Goal: Entertainment & Leisure: Consume media (video, audio)

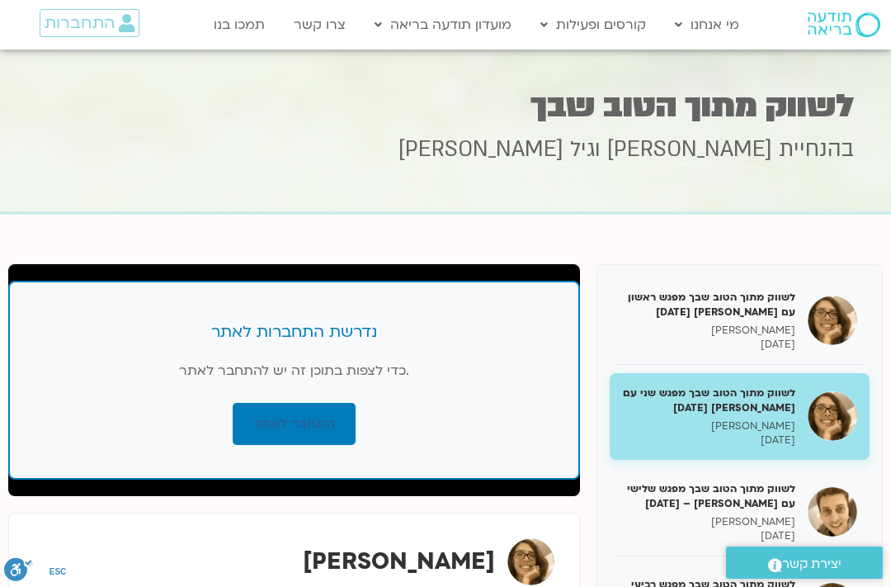
click at [302, 422] on link "התחבר לאתר" at bounding box center [294, 424] width 123 height 42
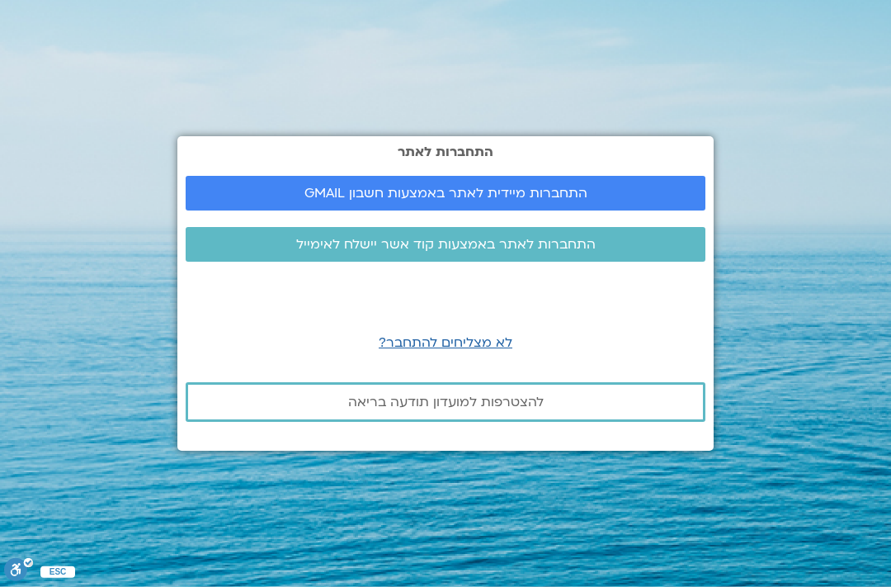
click at [547, 200] on span "התחברות מיידית לאתר באמצעות חשבון GMAIL" at bounding box center [445, 193] width 283 height 15
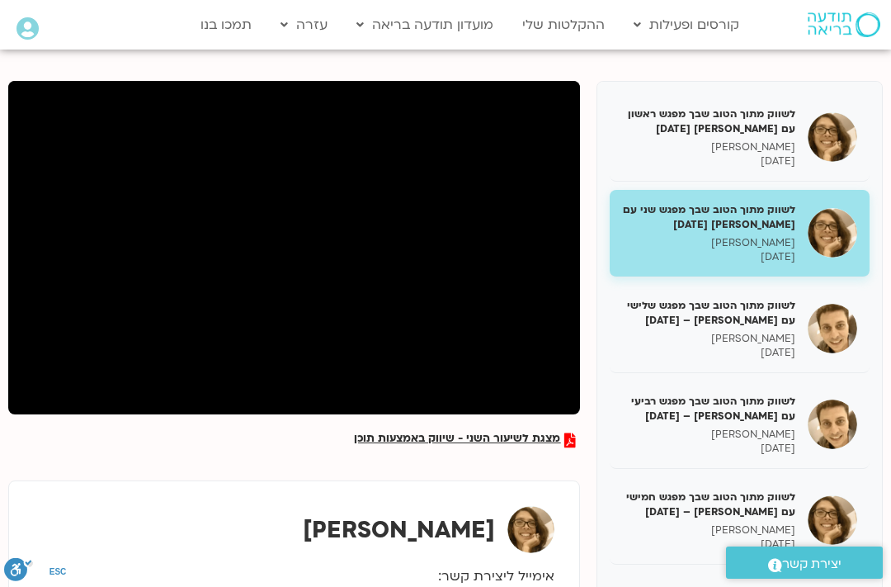
scroll to position [202, 0]
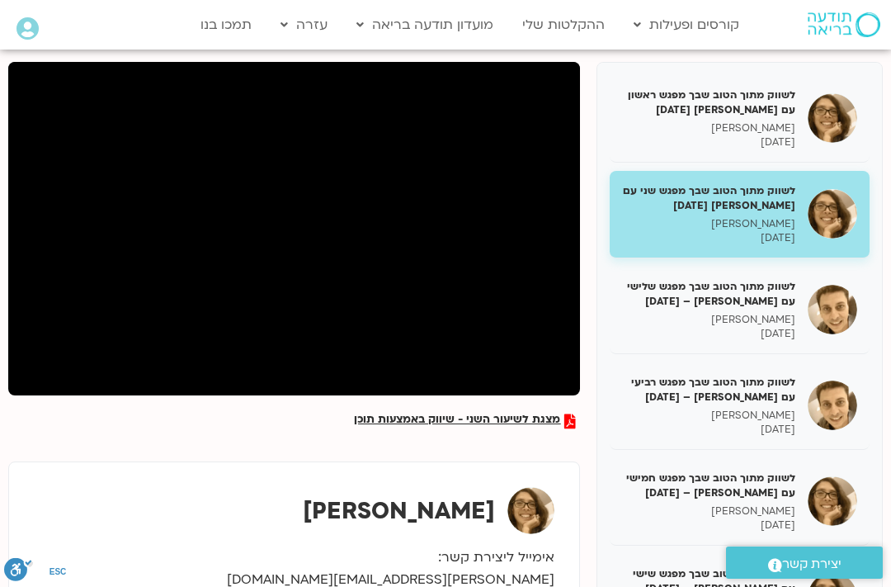
click at [779, 283] on h5 "לשווק מתוך הטוב שבך מפגש שלישי עם [PERSON_NAME] – [DATE]" at bounding box center [708, 294] width 173 height 30
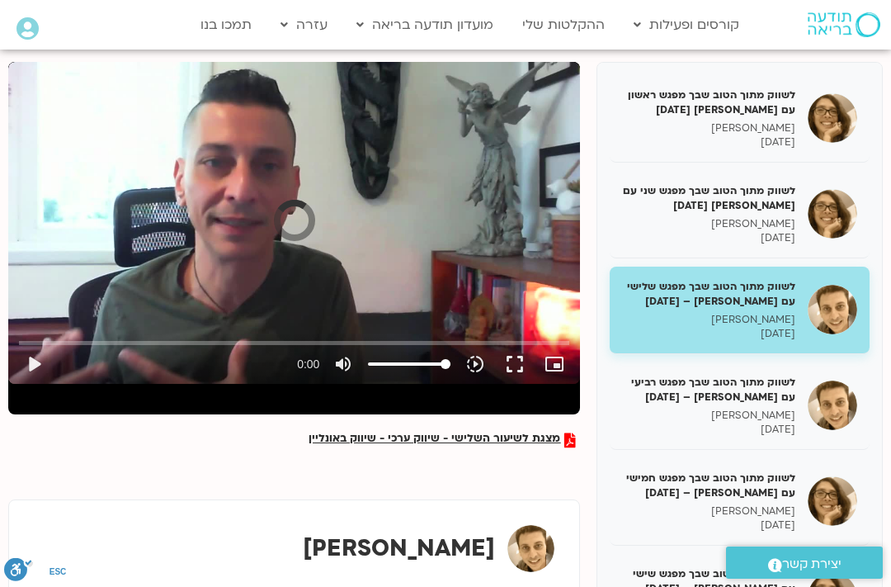
click at [27, 362] on button "play_arrow" at bounding box center [34, 364] width 40 height 40
click at [40, 374] on button "play_arrow" at bounding box center [34, 364] width 40 height 40
type input "4.63553259166669"
type input "76"
type input "4.76143134166671"
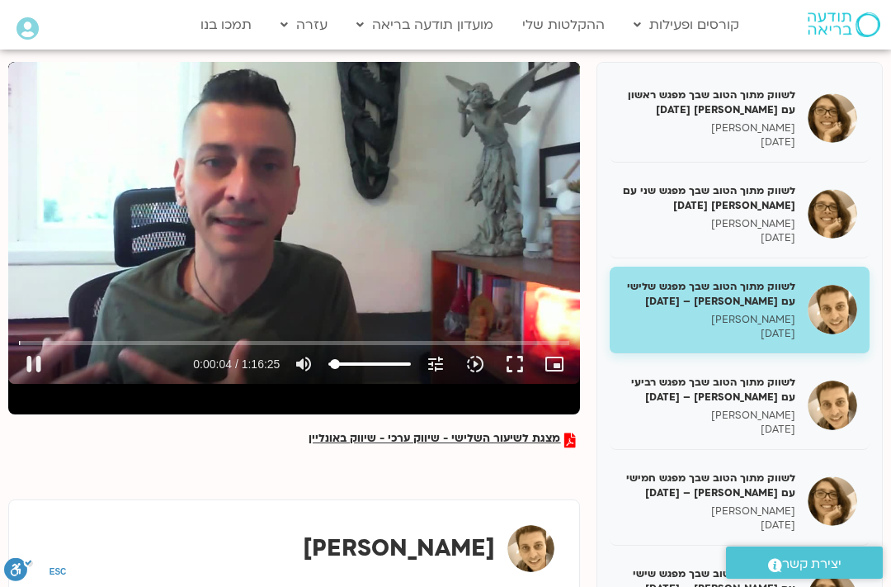
type input "0"
click at [11, 340] on div "0s fast_rewind" at bounding box center [122, 223] width 229 height 322
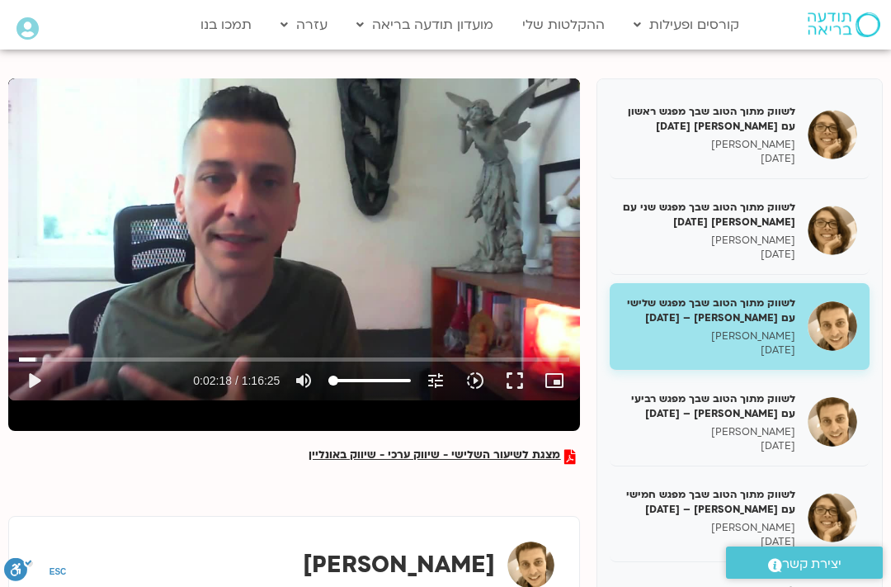
click at [507, 384] on button "fullscreen" at bounding box center [515, 381] width 40 height 40
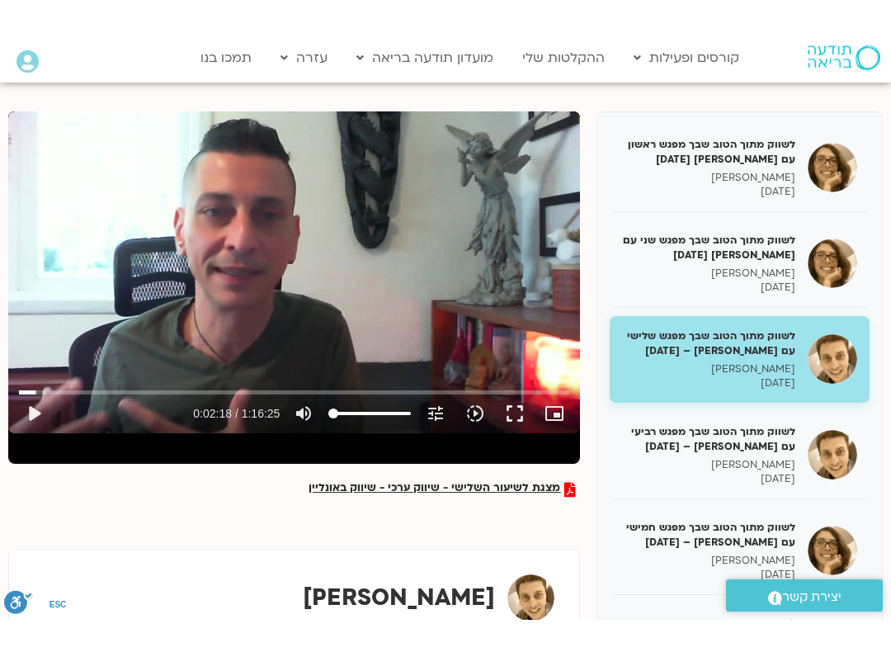
scroll to position [17, 0]
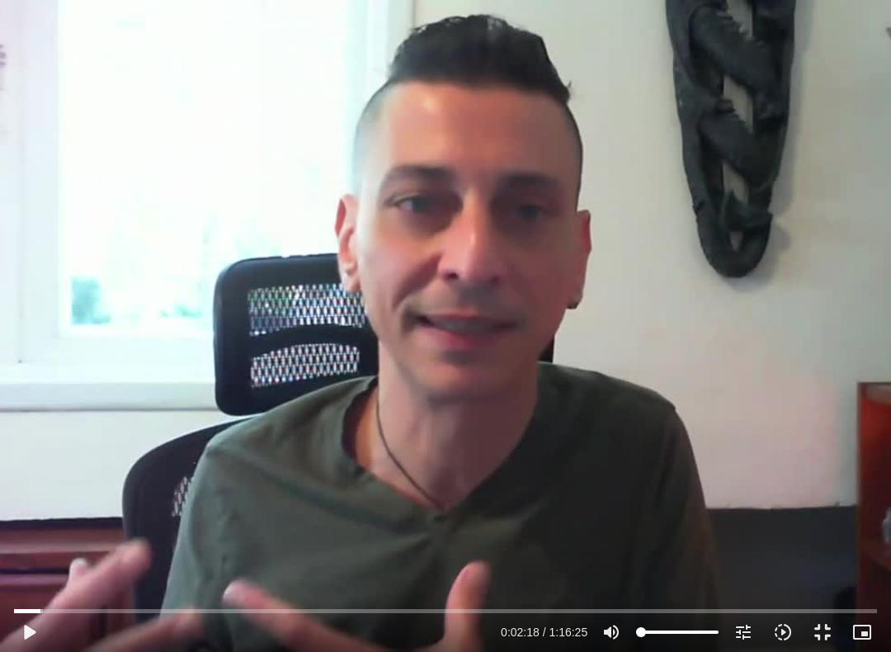
click at [27, 586] on button "play_arrow" at bounding box center [29, 632] width 40 height 40
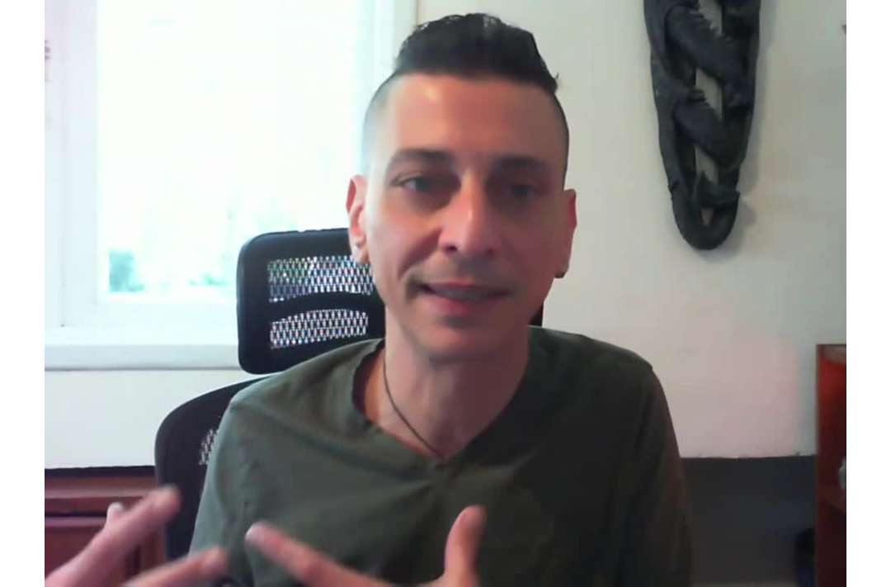
scroll to position [186, 0]
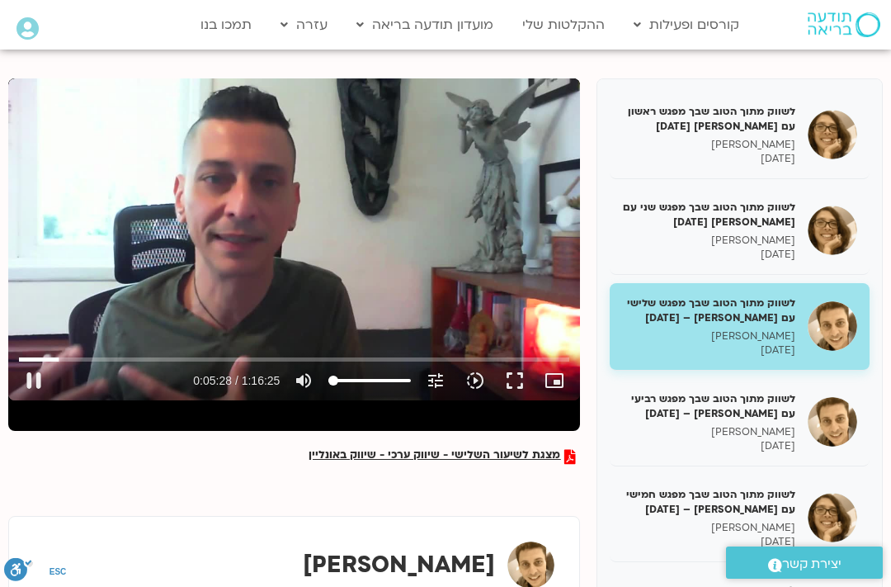
click at [515, 370] on button "fullscreen" at bounding box center [515, 381] width 40 height 40
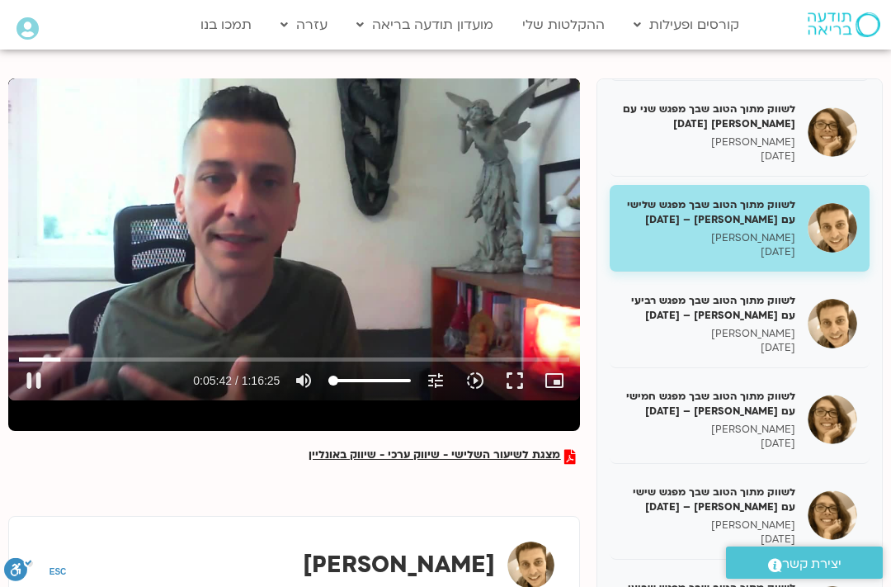
click at [559, 389] on icon "picture_in_picture_alt" at bounding box center [555, 380] width 20 height 20
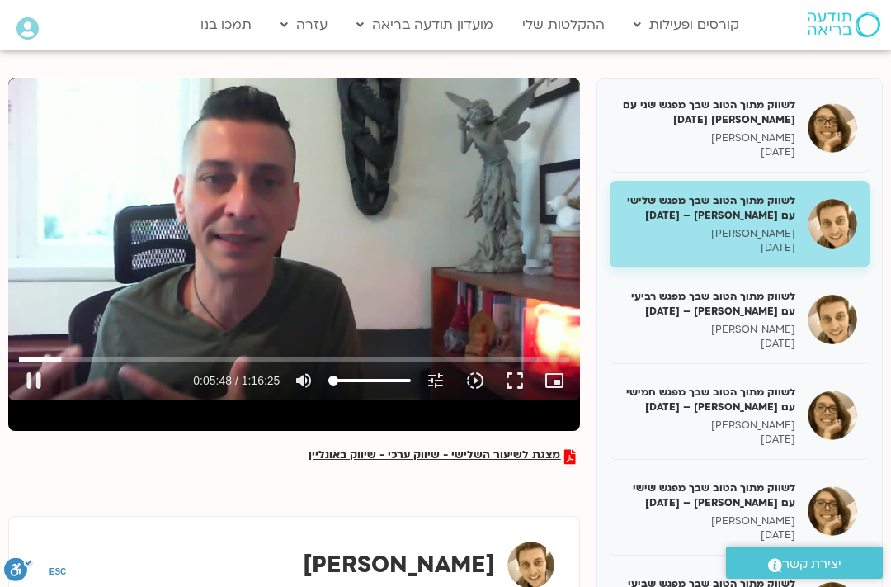
click at [512, 381] on button "fullscreen" at bounding box center [515, 381] width 40 height 40
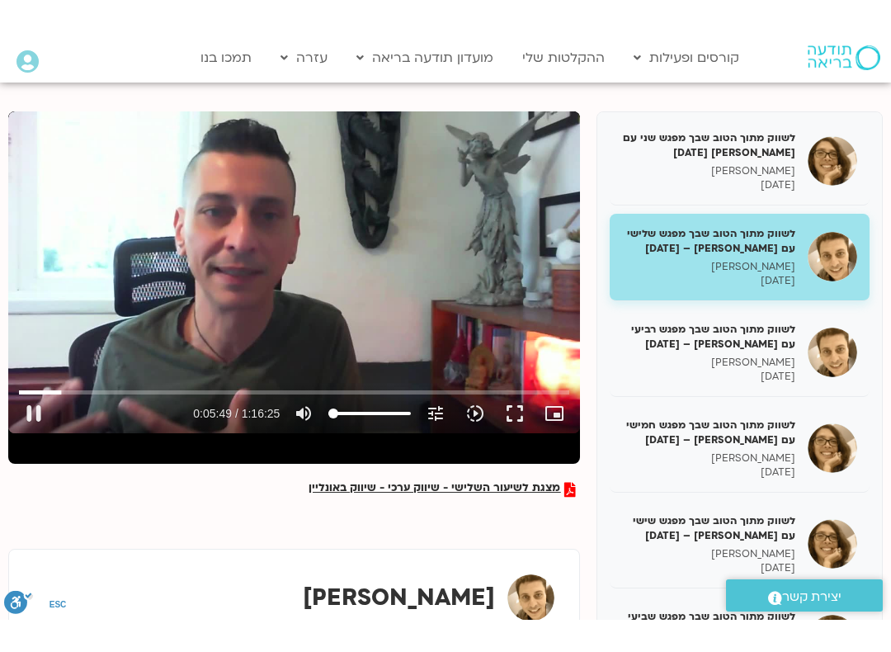
scroll to position [17, 0]
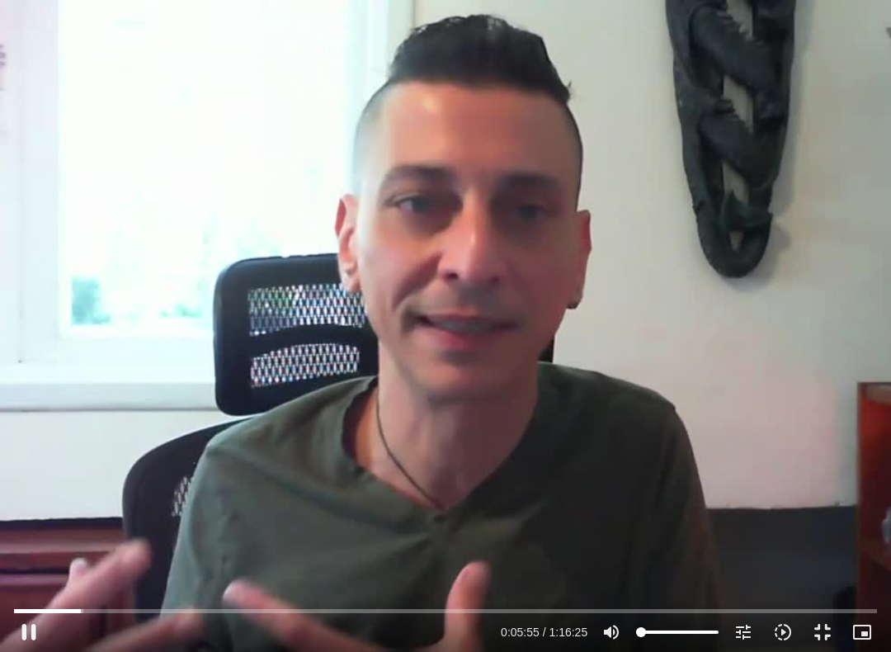
click at [820, 586] on button "fullscreen_exit" at bounding box center [823, 632] width 40 height 40
click at [837, 586] on button "fullscreen_exit" at bounding box center [823, 632] width 40 height 40
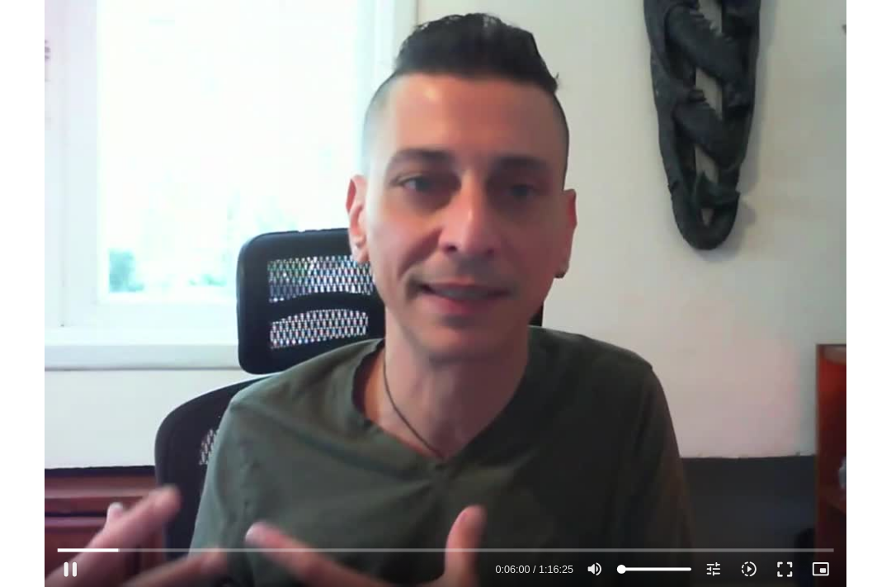
scroll to position [186, 0]
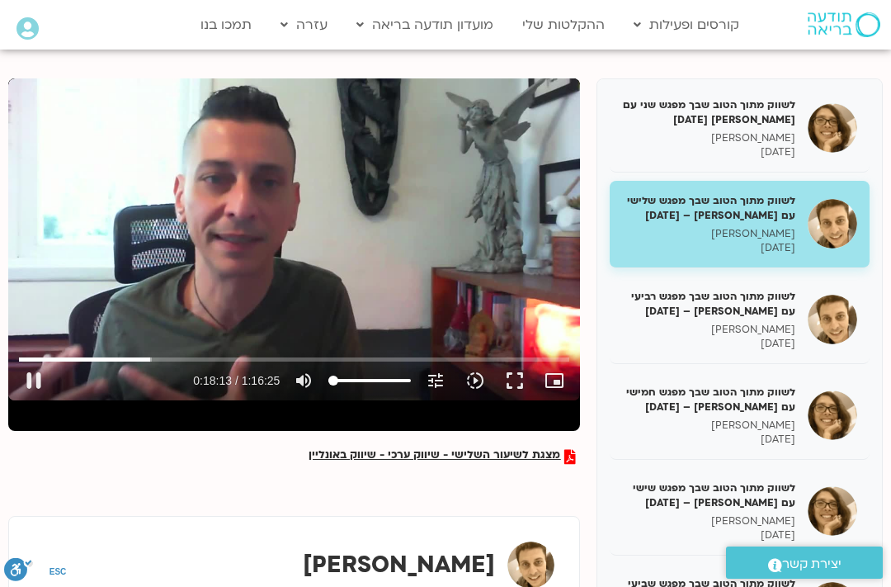
click at [25, 385] on button "pause" at bounding box center [34, 381] width 40 height 40
click at [25, 380] on button "play_arrow" at bounding box center [34, 381] width 40 height 40
click at [37, 376] on button "pause" at bounding box center [34, 381] width 40 height 40
click at [33, 376] on button "play_arrow" at bounding box center [34, 381] width 40 height 40
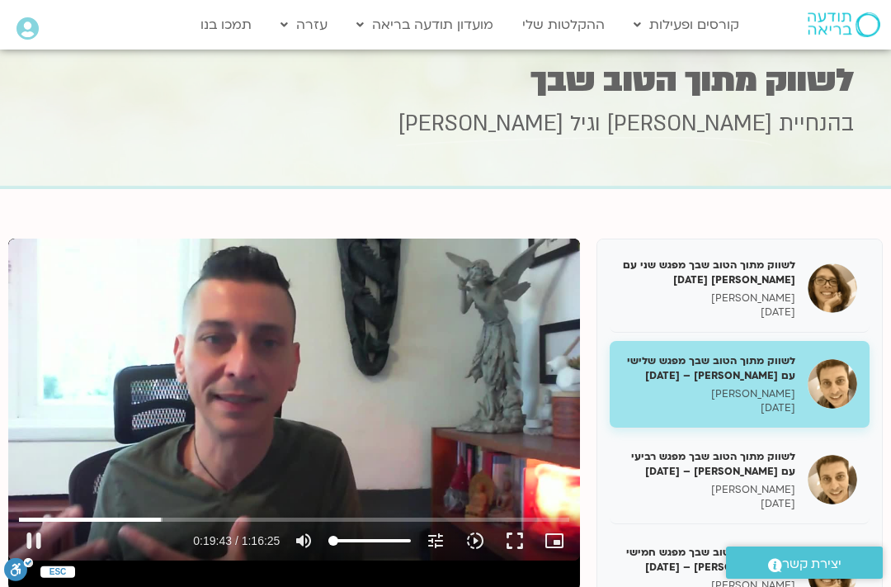
scroll to position [26, 0]
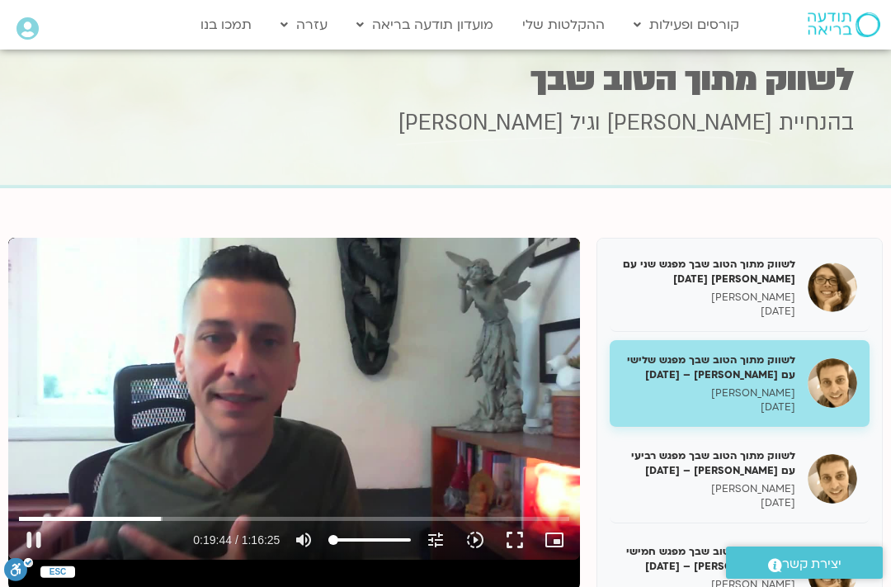
click at [507, 541] on button "fullscreen" at bounding box center [515, 540] width 40 height 40
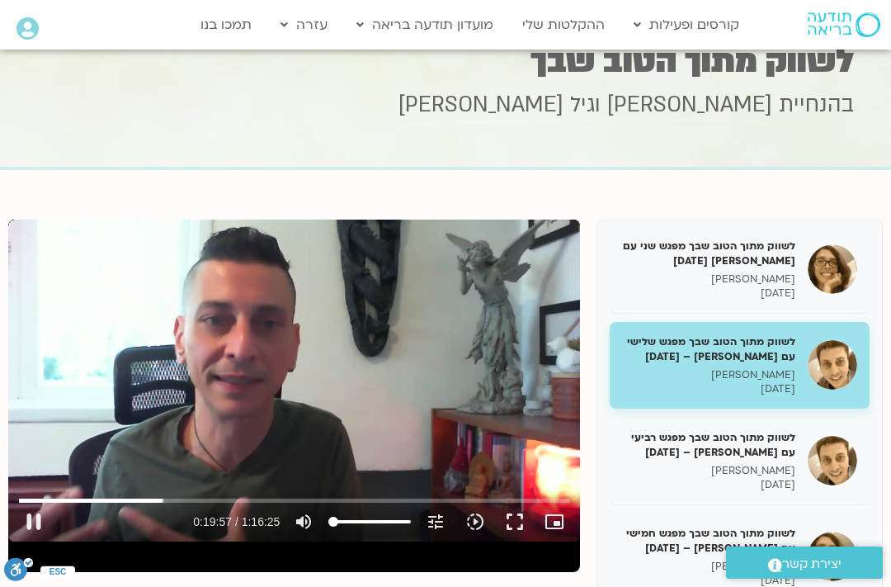
scroll to position [129, 0]
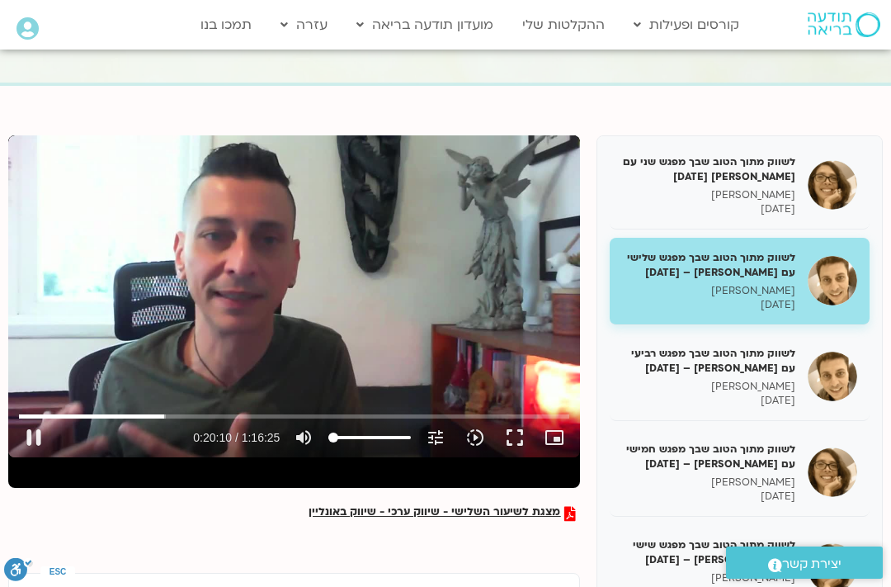
click at [41, 429] on button "pause" at bounding box center [34, 437] width 40 height 40
click at [39, 427] on button "play_arrow" at bounding box center [34, 437] width 40 height 40
click at [34, 441] on button "pause" at bounding box center [34, 437] width 40 height 40
click at [29, 438] on button "play_arrow" at bounding box center [34, 437] width 40 height 40
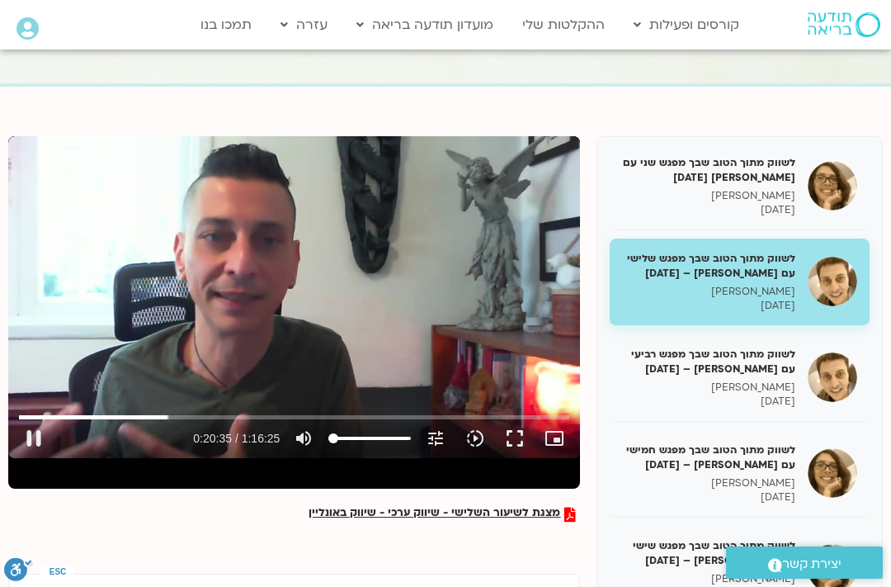
scroll to position [127, 0]
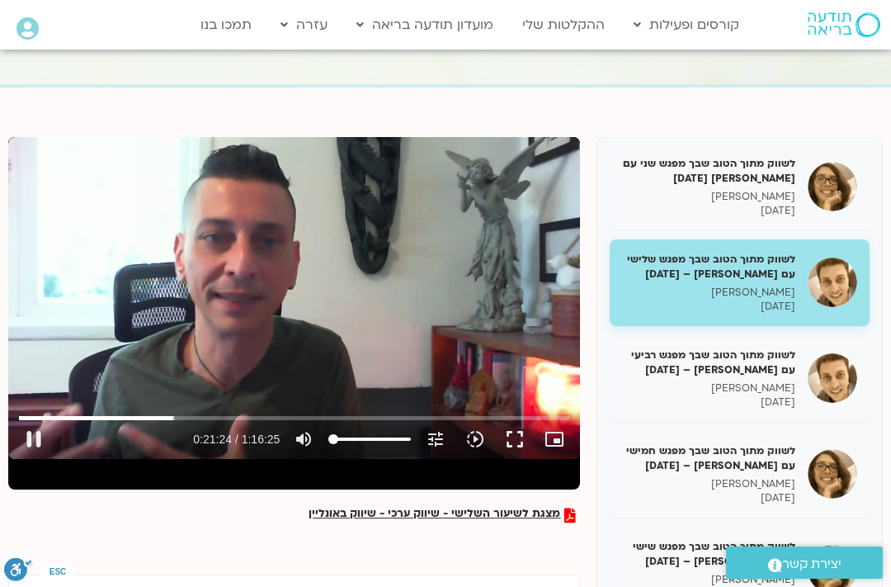
click at [518, 427] on button "fullscreen" at bounding box center [515, 439] width 40 height 40
click at [516, 432] on button "fullscreen" at bounding box center [515, 439] width 40 height 40
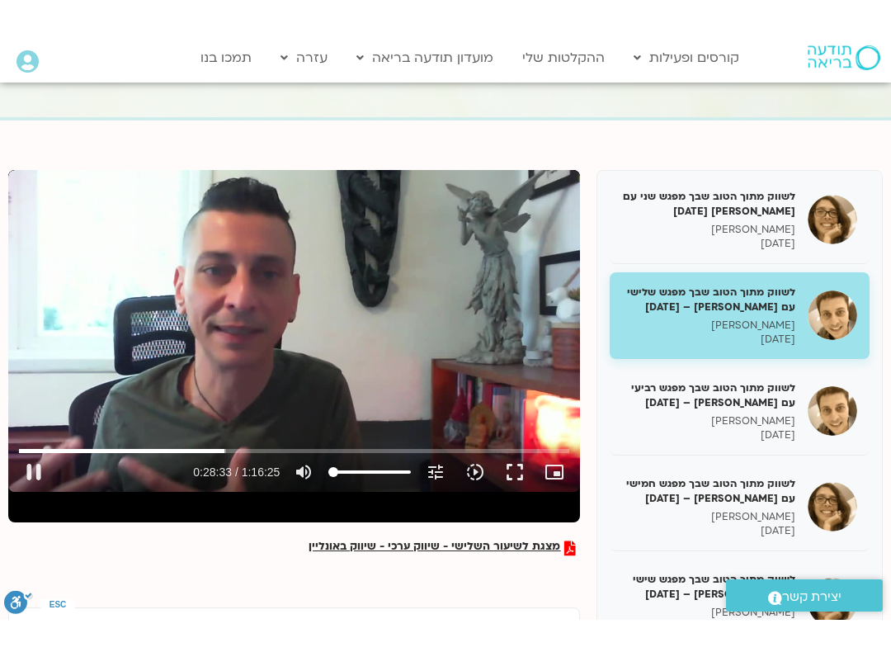
scroll to position [17, 0]
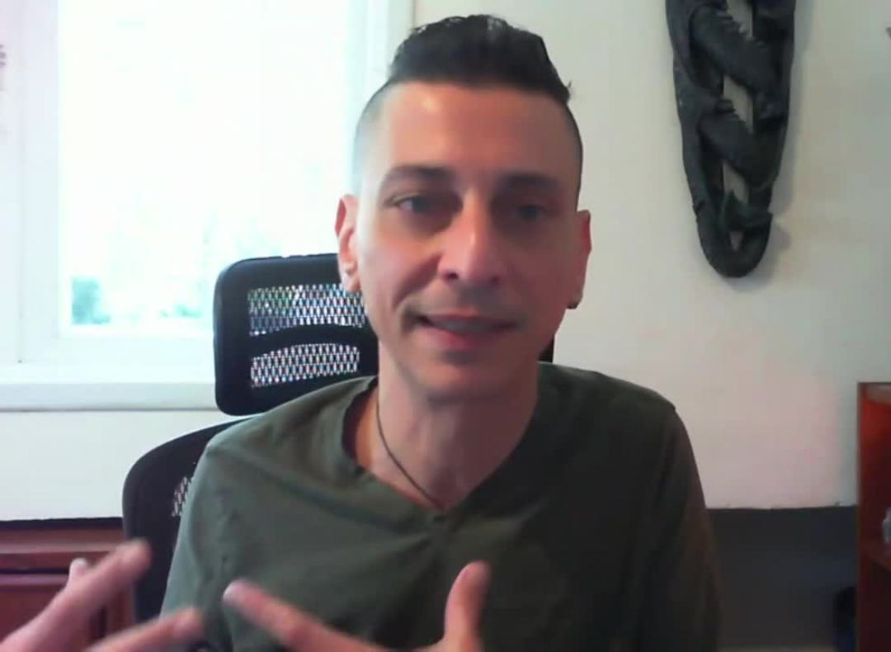
click at [247, 369] on div "0s fast_rewind" at bounding box center [178, 326] width 356 height 652
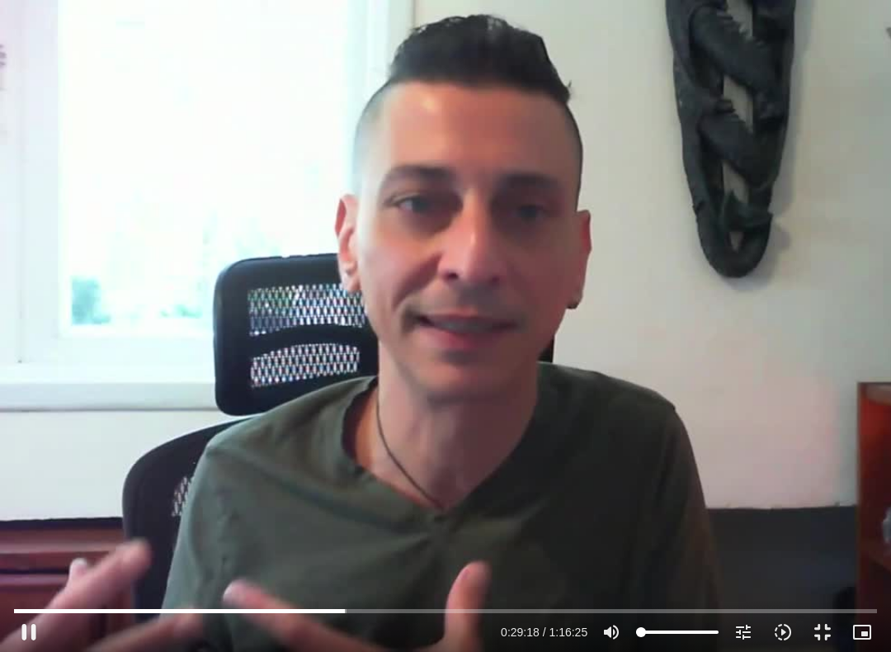
click at [12, 586] on button "pause" at bounding box center [29, 632] width 40 height 40
click at [24, 586] on button "play_arrow" at bounding box center [29, 632] width 40 height 40
click at [31, 586] on button "pause" at bounding box center [29, 632] width 40 height 40
click at [35, 586] on button "play_arrow" at bounding box center [29, 632] width 40 height 40
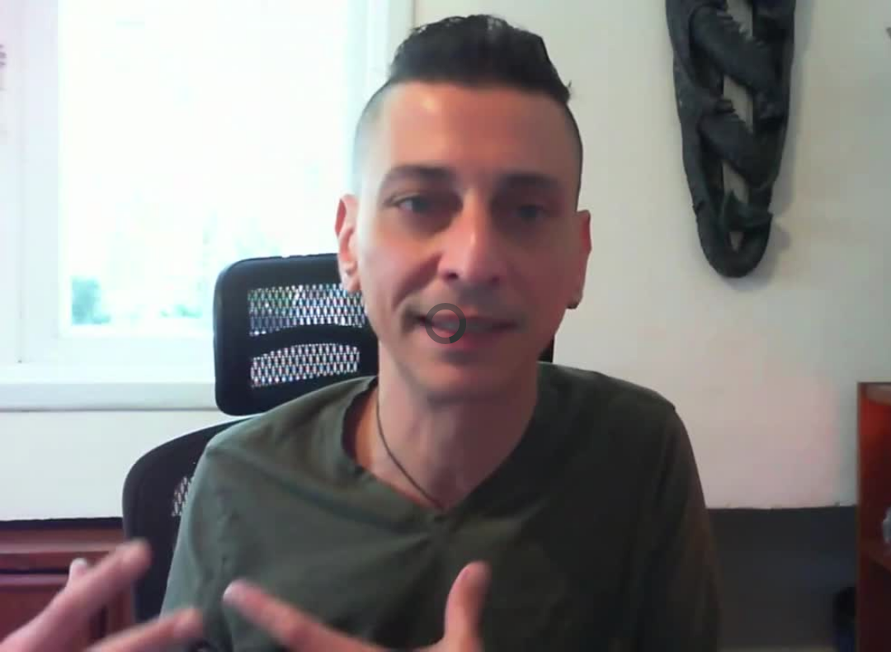
click at [620, 422] on div "0s fast_forward" at bounding box center [713, 326] width 356 height 652
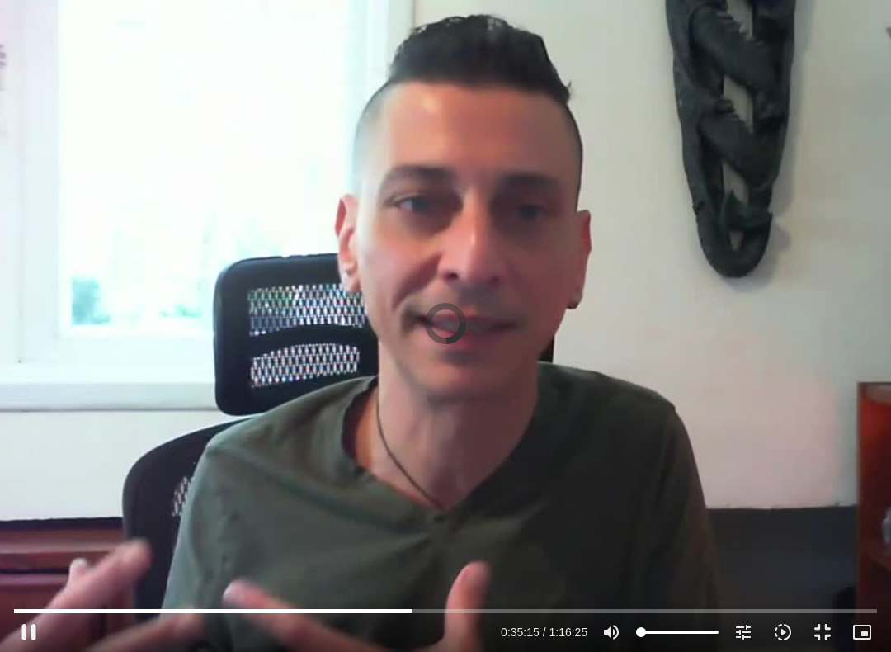
click at [29, 586] on button "pause" at bounding box center [29, 632] width 40 height 40
click at [12, 586] on button "play_arrow" at bounding box center [29, 632] width 40 height 40
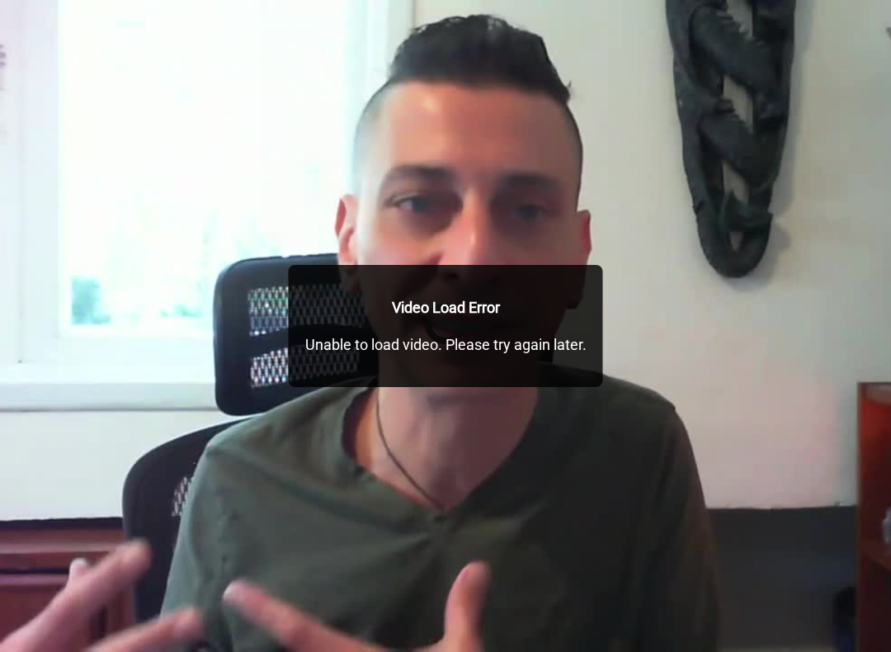
click at [422, 305] on strong "Video Load Error" at bounding box center [446, 307] width 108 height 17
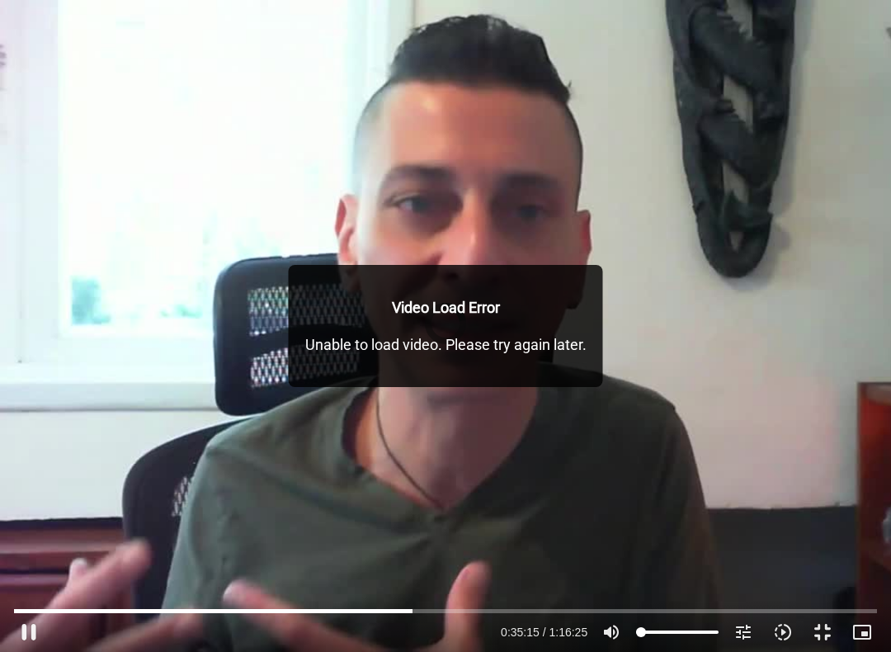
click at [29, 586] on button "pause" at bounding box center [29, 632] width 40 height 40
click at [12, 586] on button "play_arrow" at bounding box center [29, 632] width 40 height 40
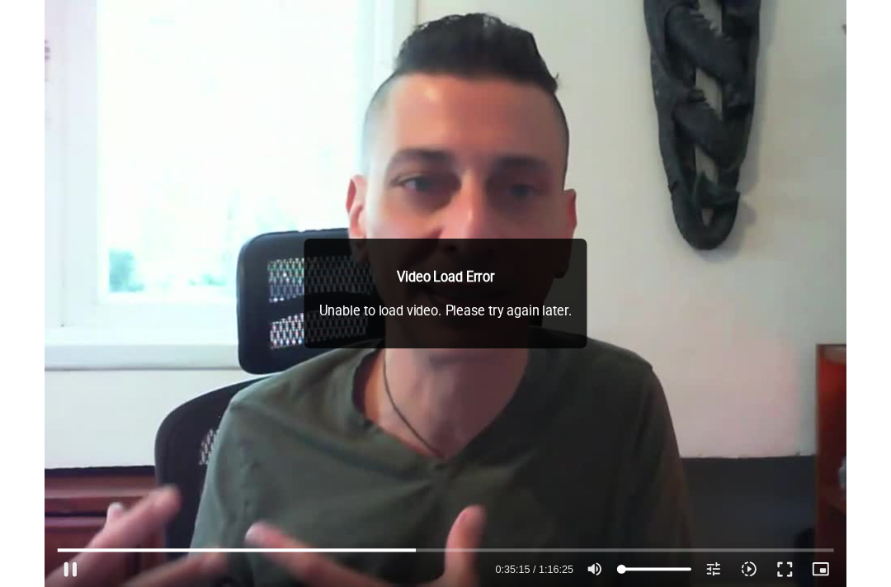
scroll to position [127, 0]
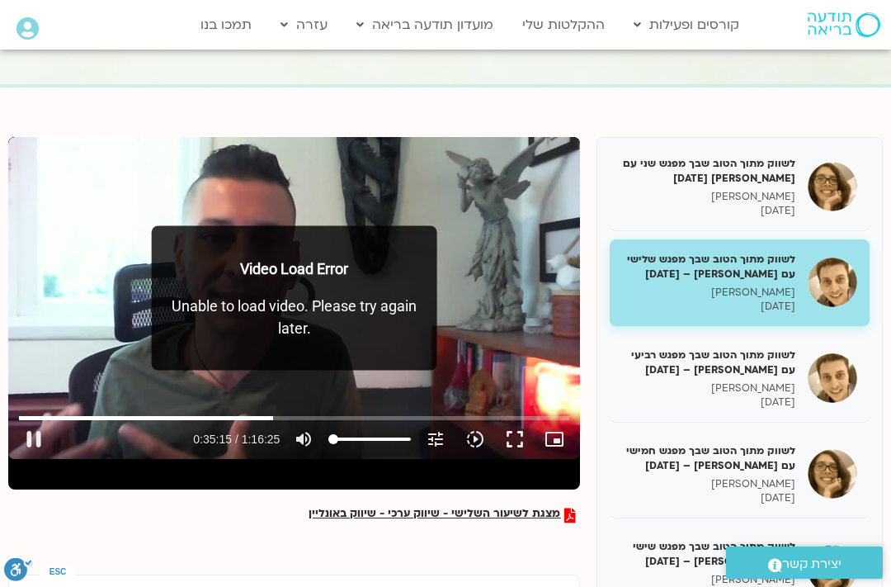
click at [26, 427] on button "pause" at bounding box center [34, 439] width 40 height 40
click at [31, 431] on button "play_arrow" at bounding box center [34, 439] width 40 height 40
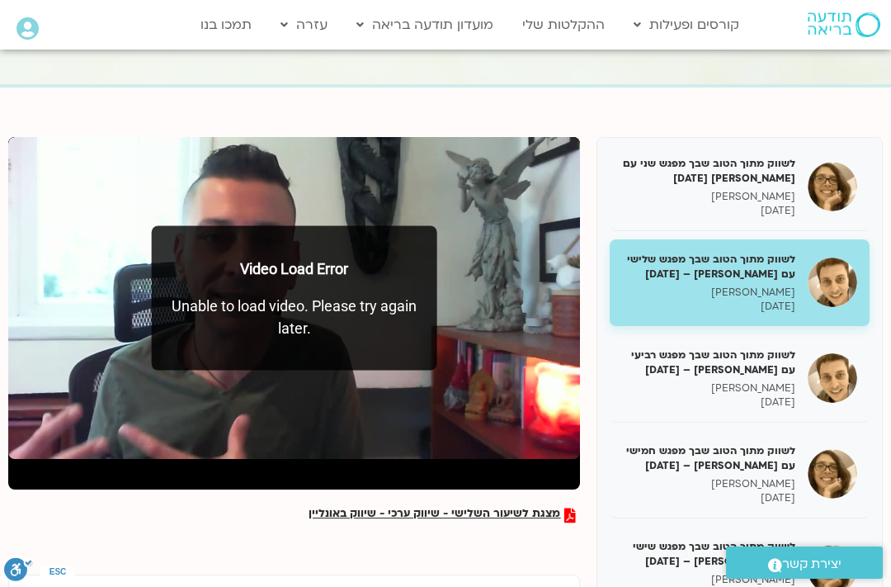
click at [532, 425] on button "fullscreen" at bounding box center [515, 439] width 40 height 40
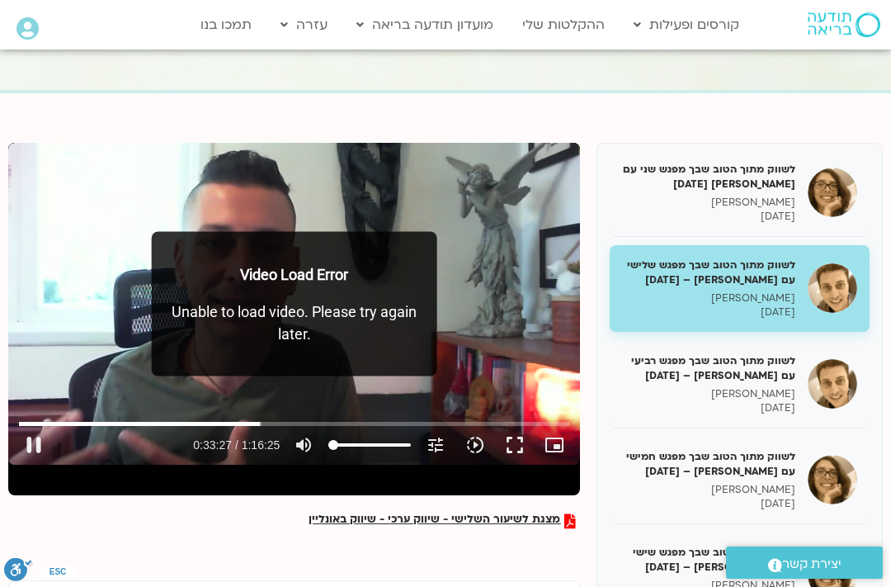
scroll to position [133, 0]
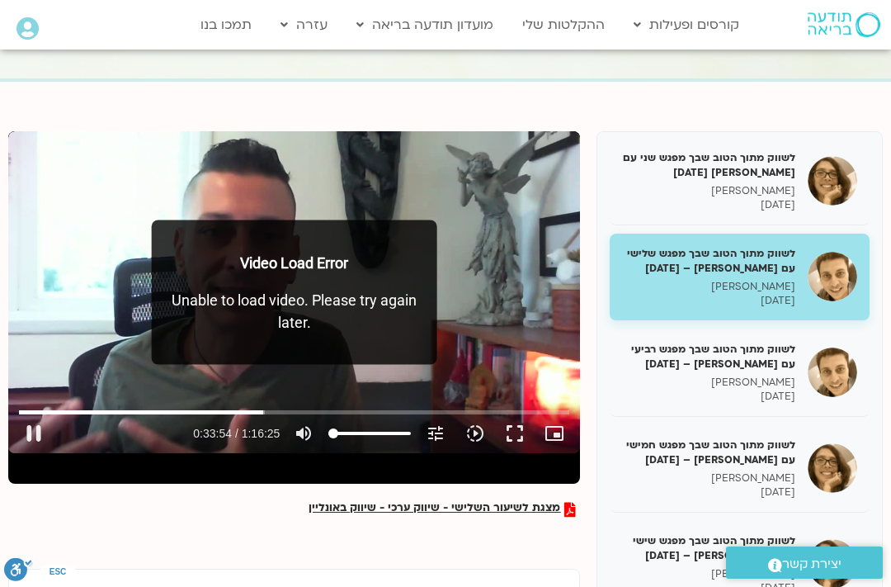
click at [441, 506] on span "מצגת לשיעור השלישי - שיווק ערכי - שיווק באונליין" at bounding box center [435, 509] width 252 height 15
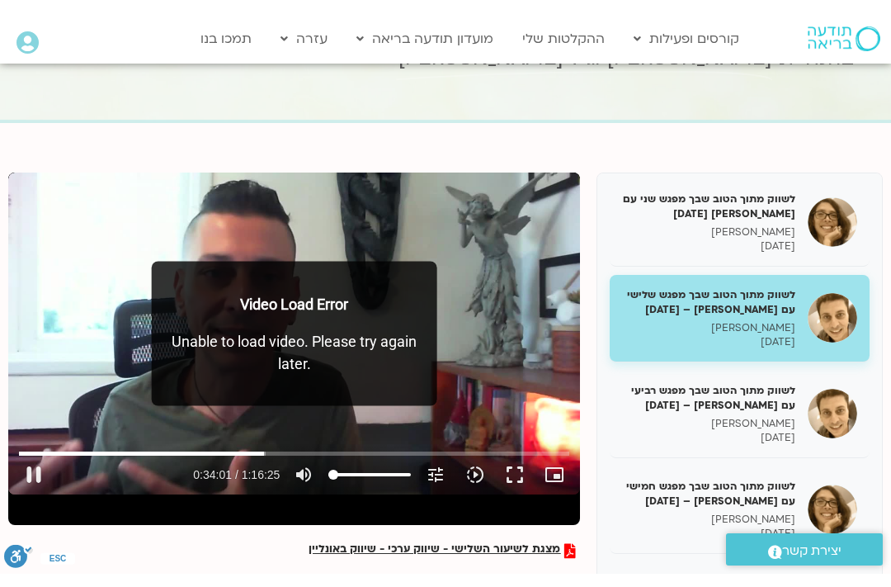
scroll to position [138, 0]
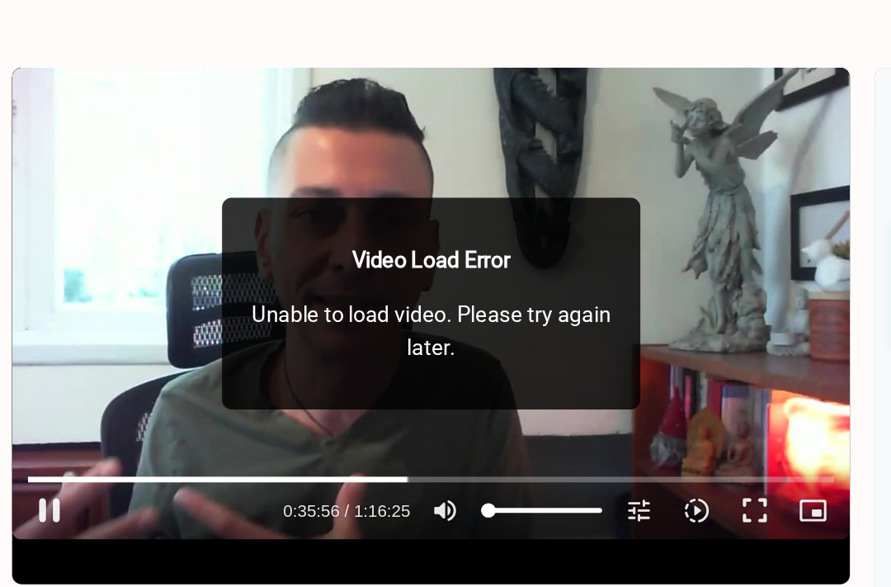
click at [34, 408] on button "pause" at bounding box center [34, 428] width 40 height 40
type input "2157.130437744"
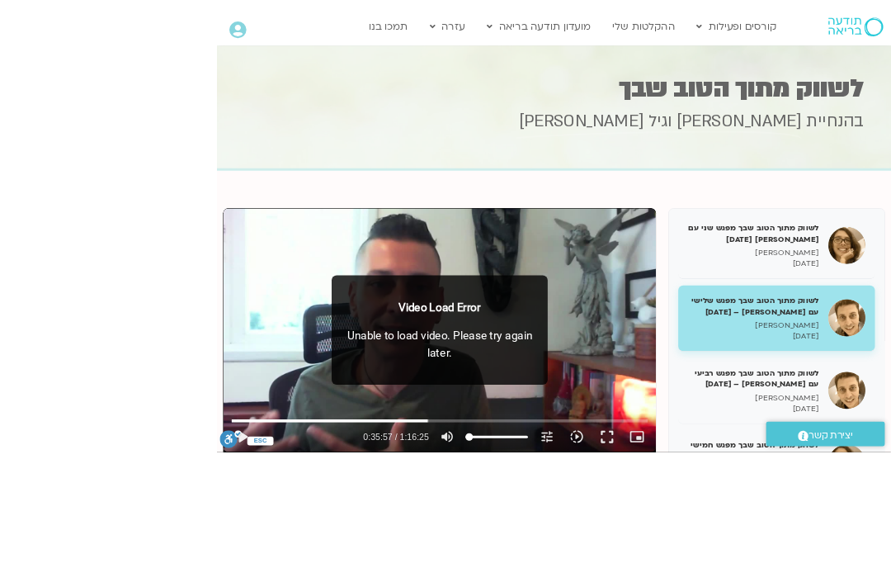
scroll to position [128, 0]
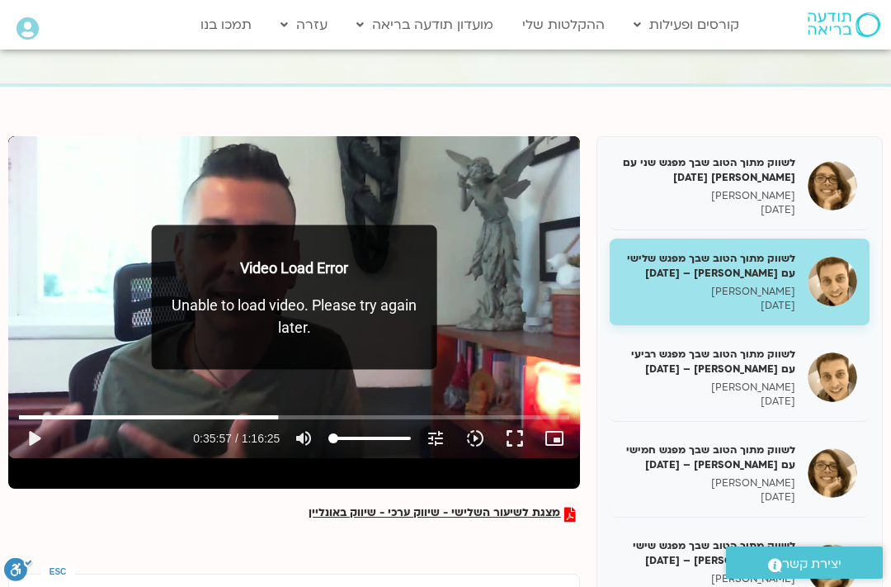
click at [742, 203] on p "[DATE]" at bounding box center [708, 210] width 173 height 14
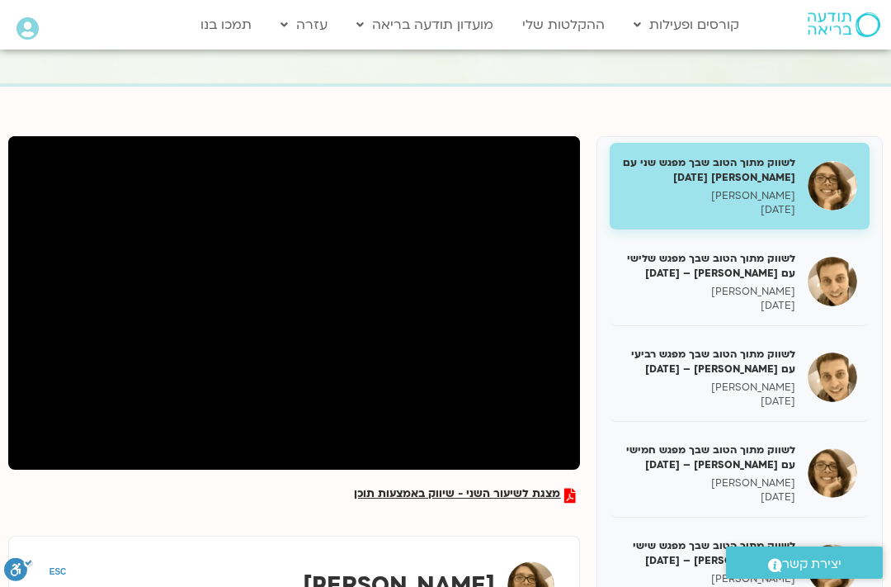
click at [749, 275] on h5 "לשווק מתוך הטוב שבך מפגש שלישי עם [PERSON_NAME] – [DATE]" at bounding box center [708, 266] width 173 height 30
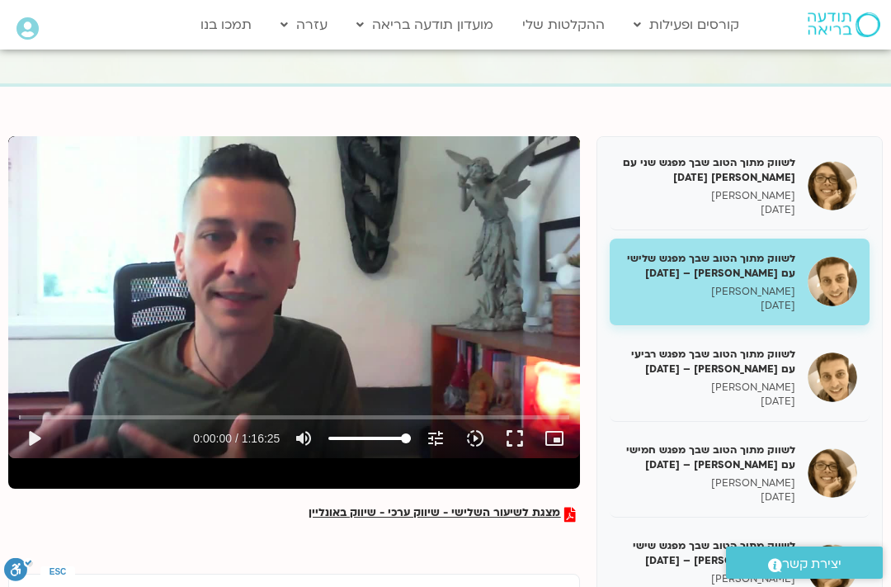
click at [36, 445] on button "play_arrow" at bounding box center [34, 438] width 40 height 40
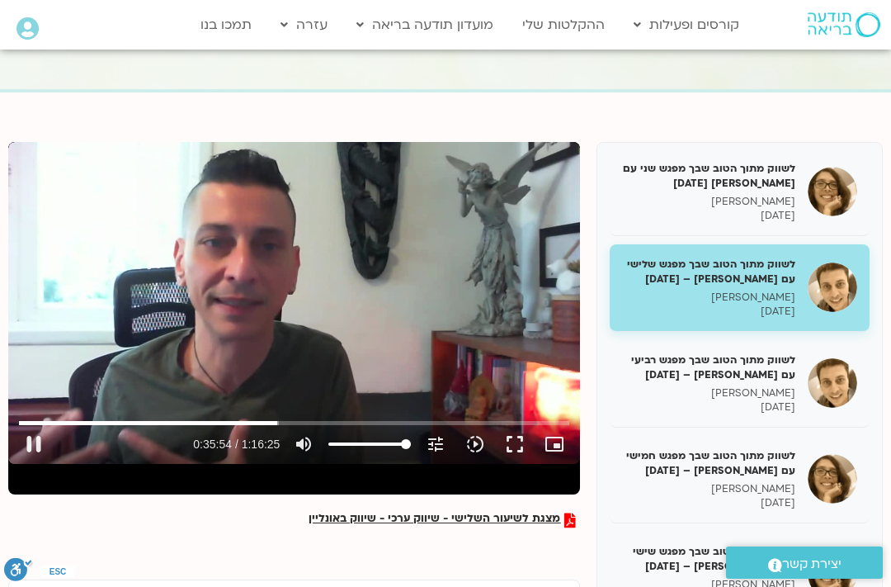
scroll to position [142, 0]
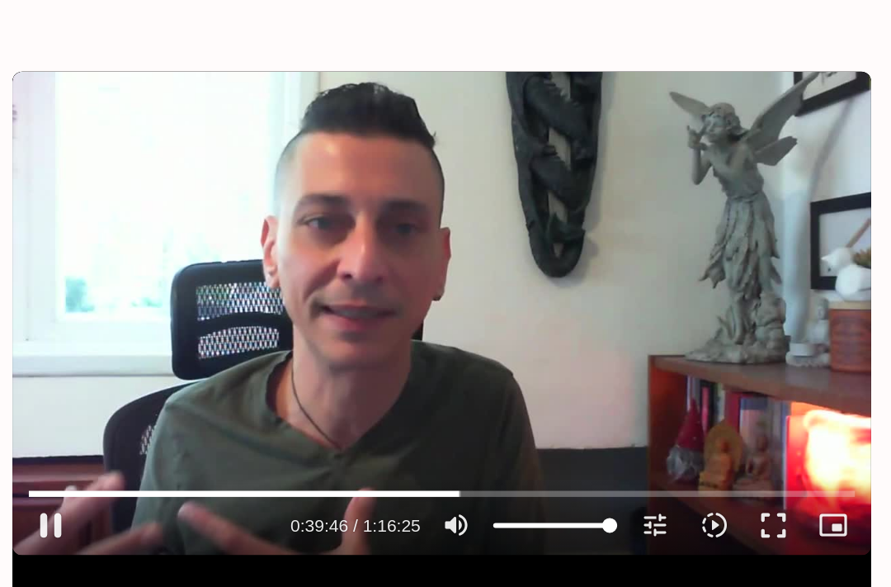
click at [31, 404] on button "pause" at bounding box center [34, 424] width 40 height 40
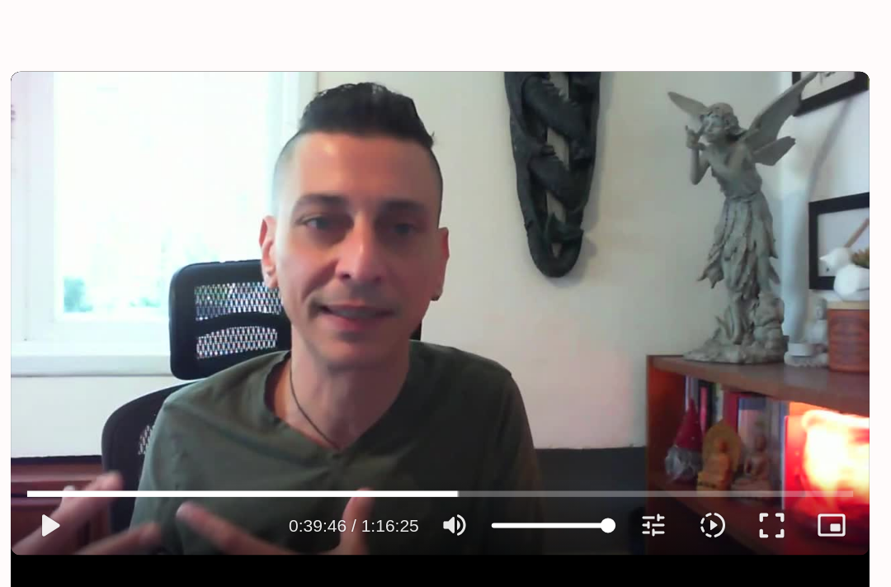
click at [33, 404] on button "play_arrow" at bounding box center [34, 424] width 40 height 40
click at [32, 404] on button "pause" at bounding box center [34, 424] width 40 height 40
click at [40, 404] on button "play_arrow" at bounding box center [34, 424] width 40 height 40
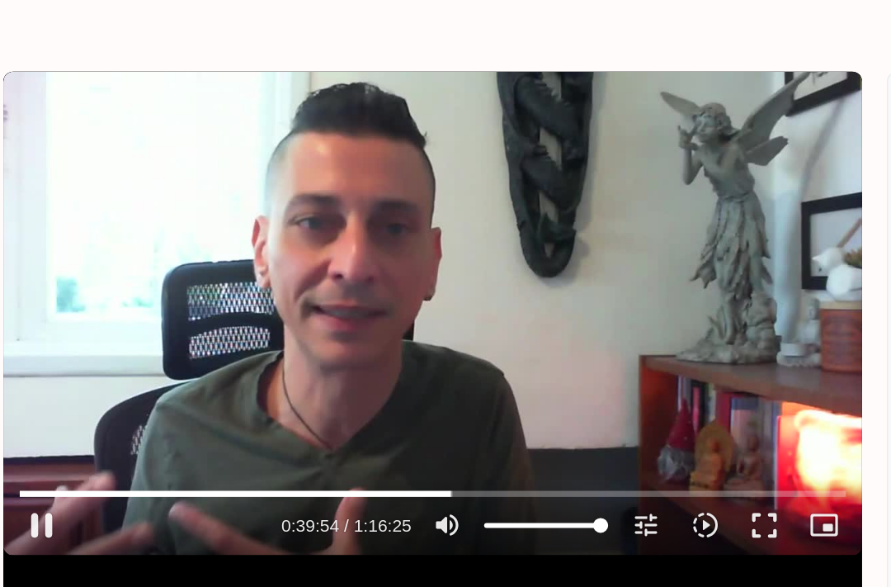
click at [34, 404] on button "pause" at bounding box center [34, 424] width 40 height 40
click at [24, 404] on button "play_arrow" at bounding box center [34, 424] width 40 height 40
click at [30, 404] on button "pause" at bounding box center [34, 424] width 40 height 40
type input "2589.06090612667"
